Goal: Information Seeking & Learning: Learn about a topic

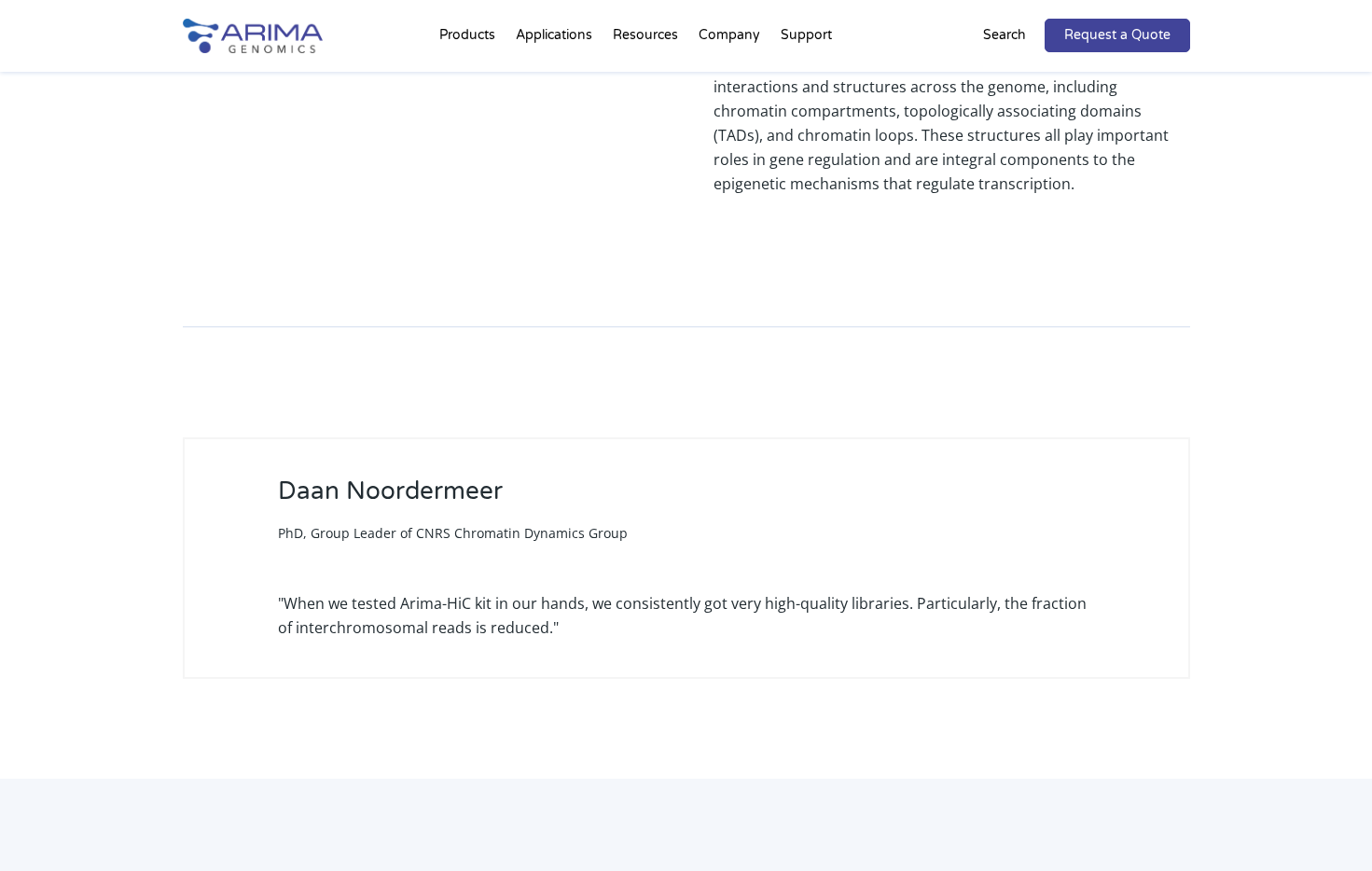
scroll to position [2011, 0]
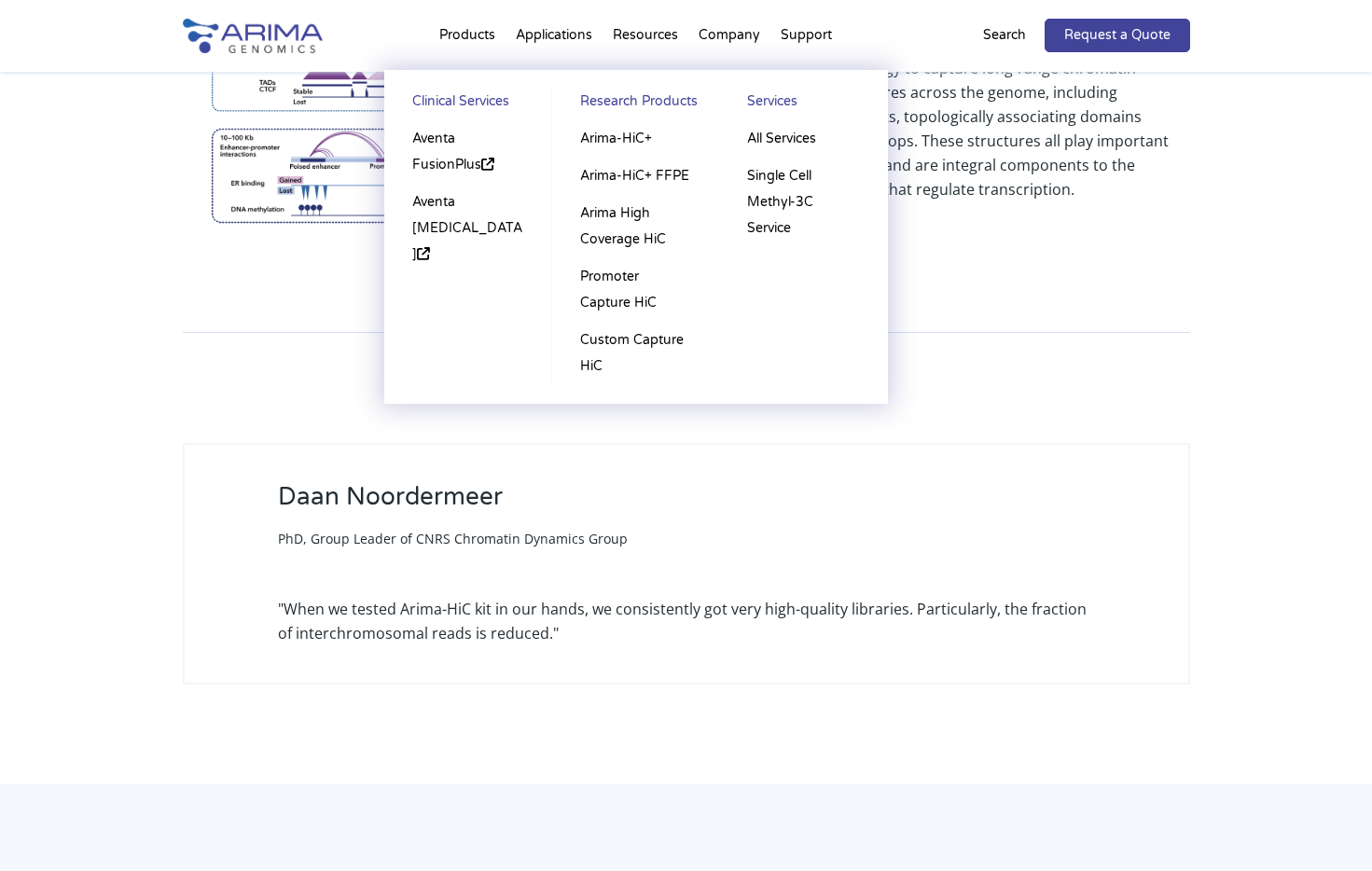
click at [466, 39] on li "Products Clinical Services Aventa FusionPlus Aventa [MEDICAL_DATA] Research Pro…" at bounding box center [468, 39] width 77 height 63
click at [637, 138] on link "Arima-HiC+" at bounding box center [635, 138] width 130 height 37
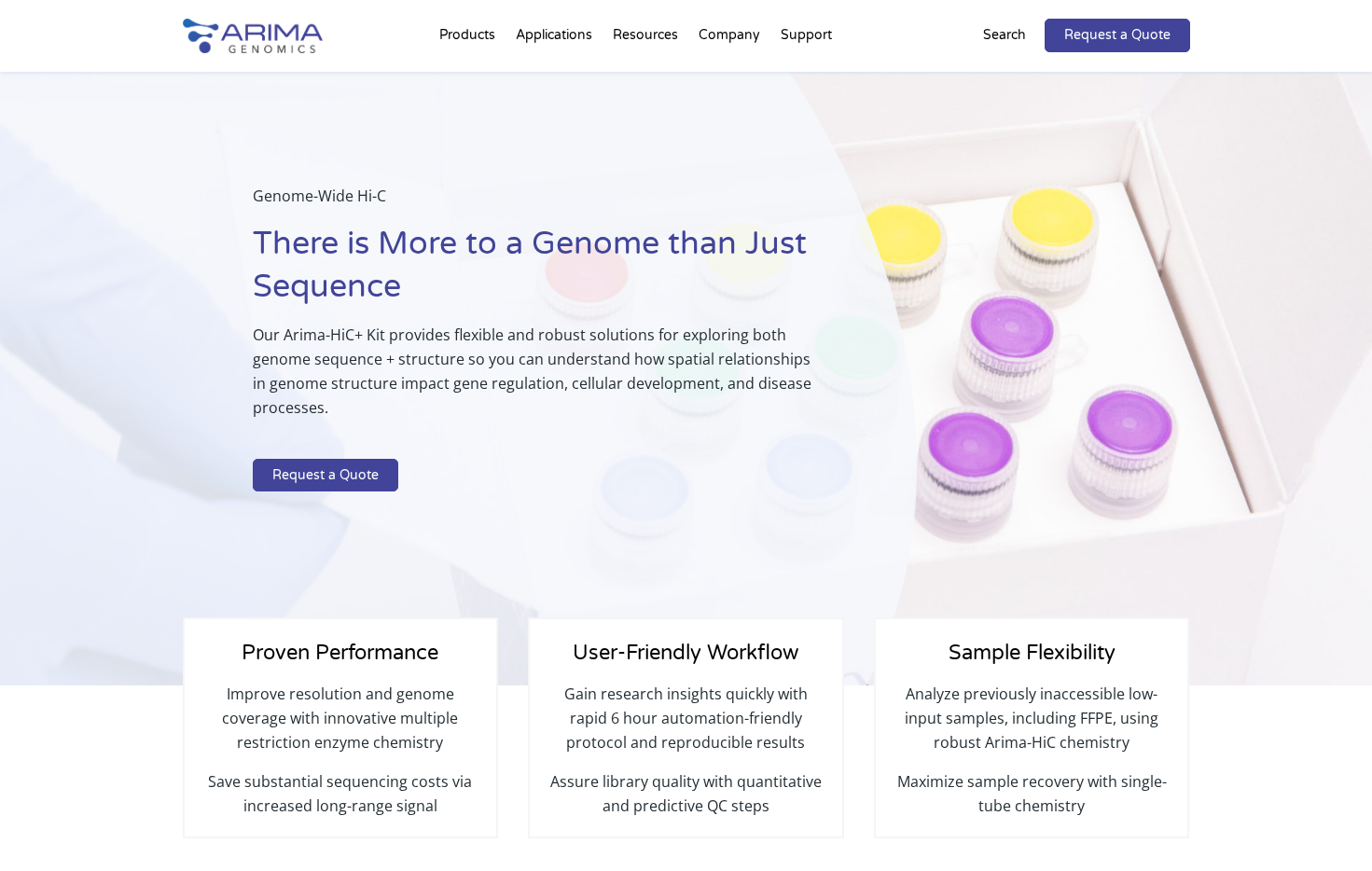
select select "[US_STATE]"
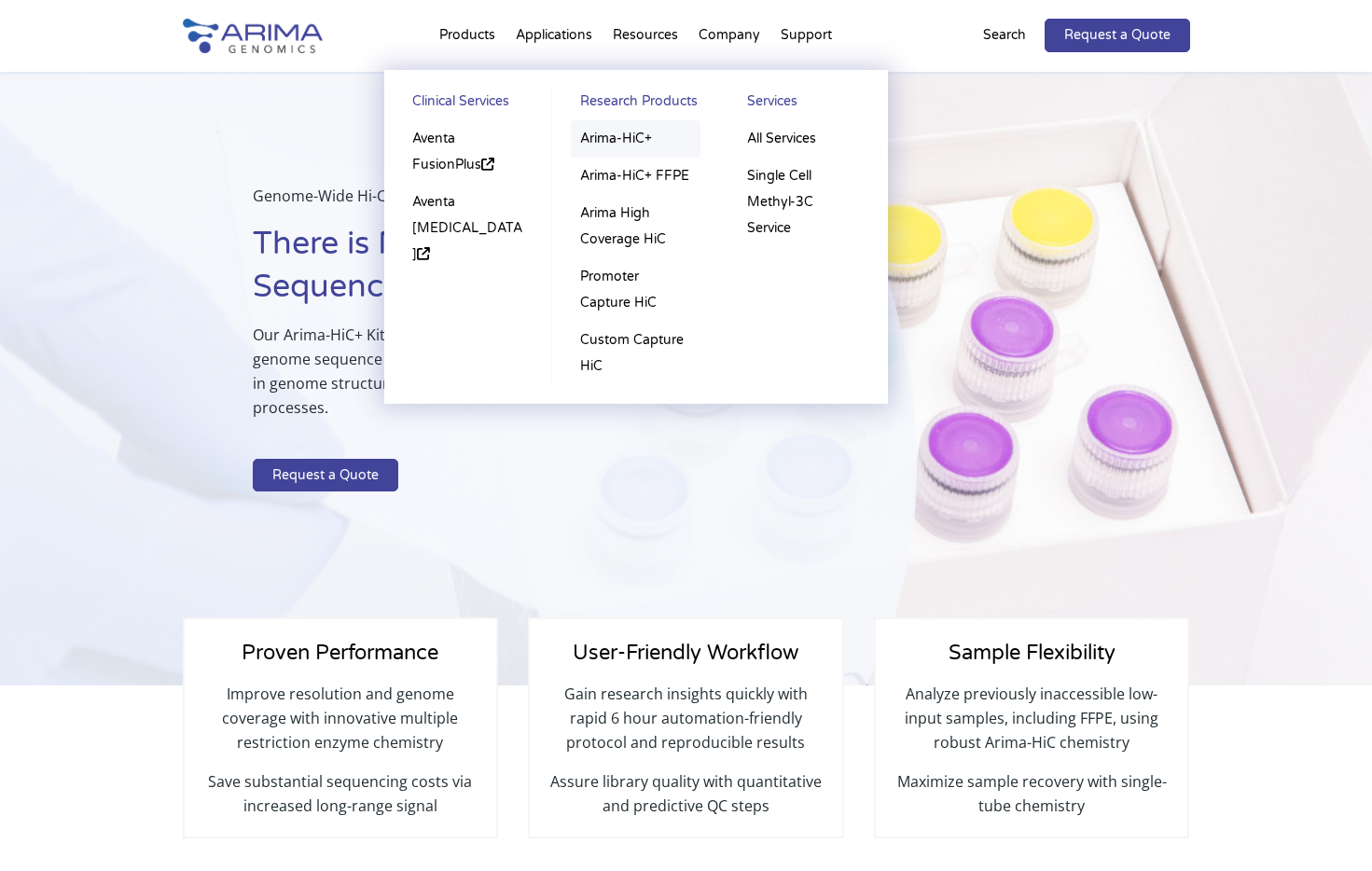
click at [635, 141] on link "Arima-HiC+" at bounding box center [635, 138] width 130 height 37
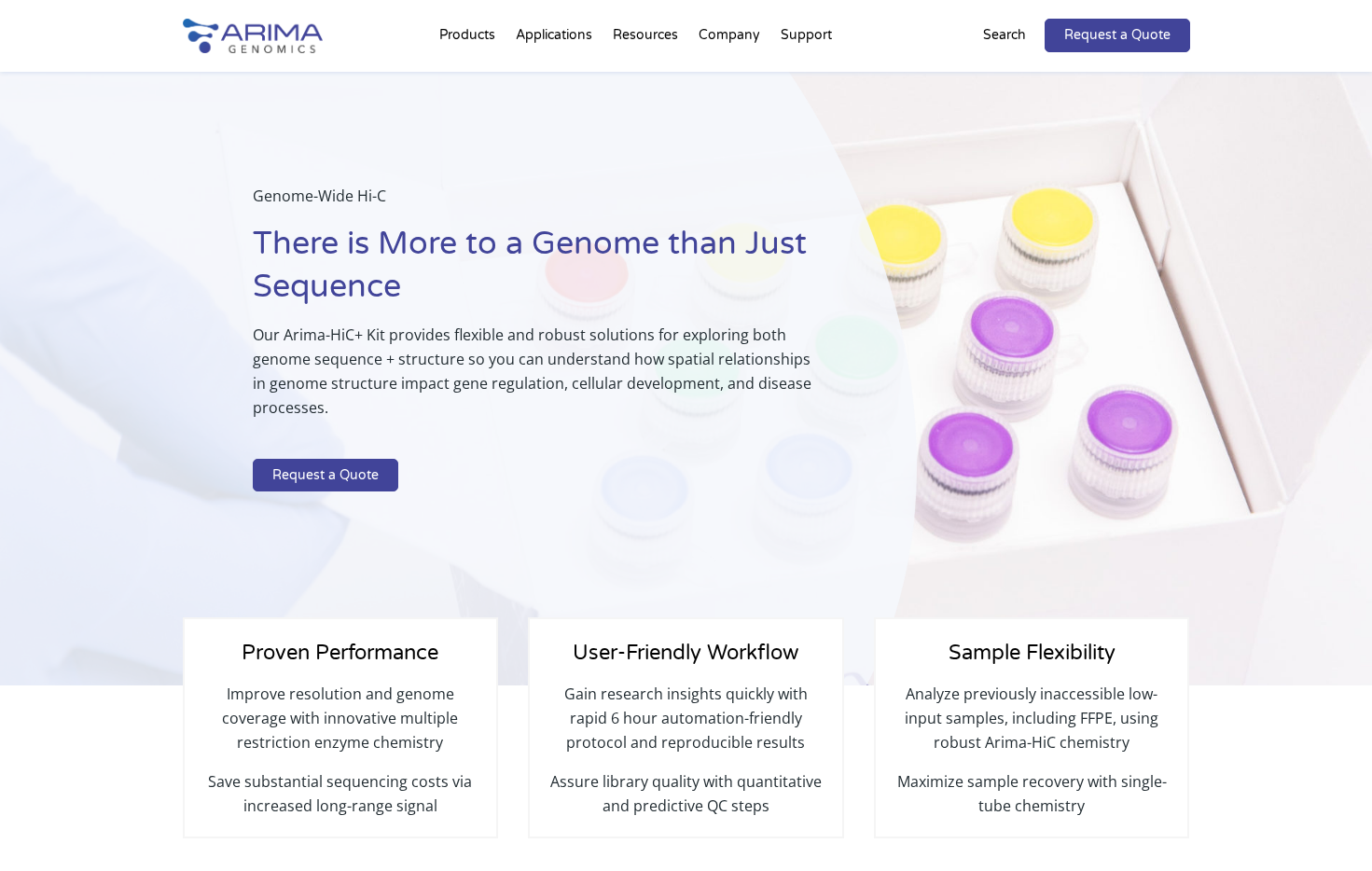
select select "[US_STATE]"
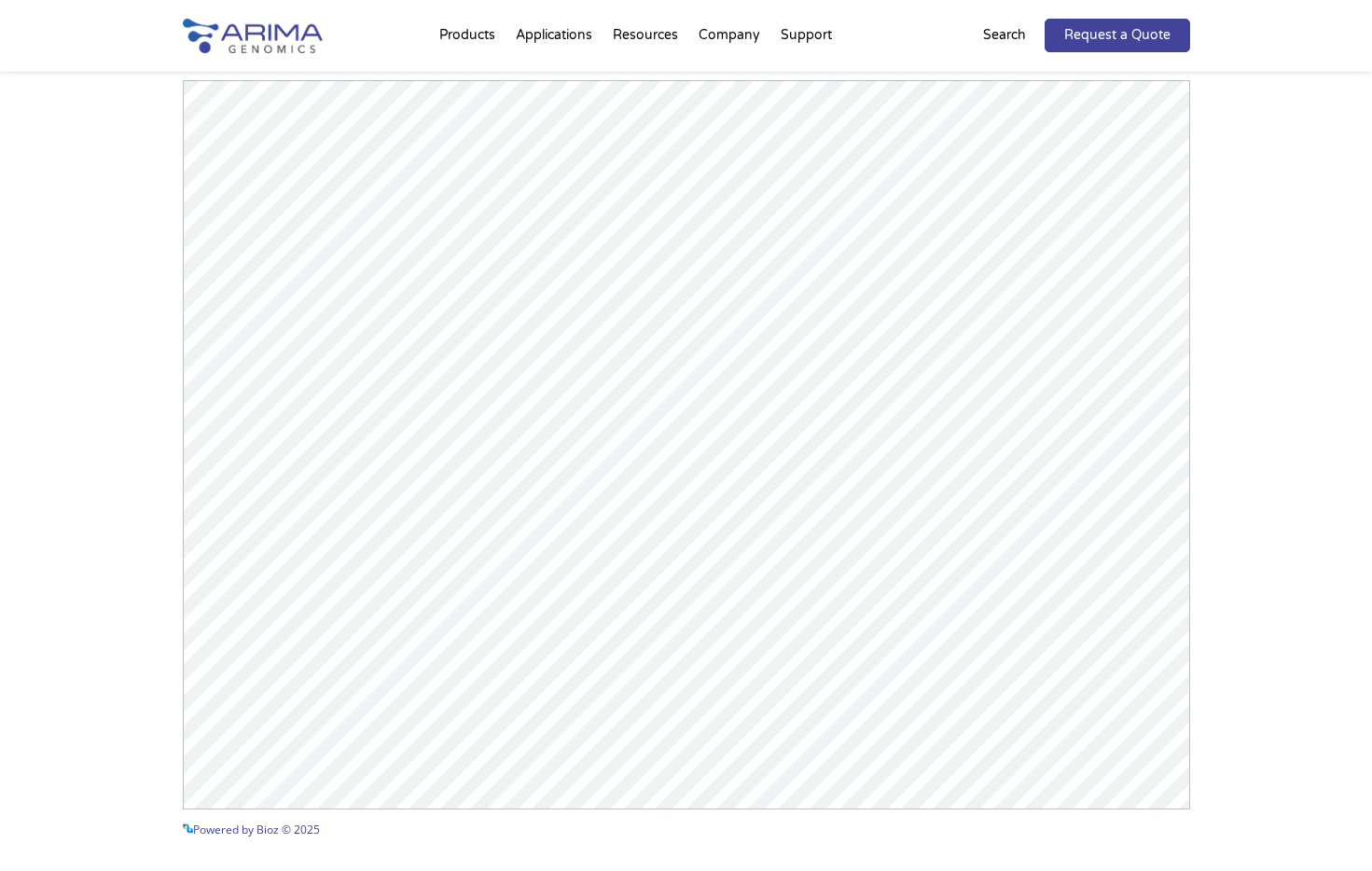
scroll to position [2612, 0]
